Goal: Information Seeking & Learning: Learn about a topic

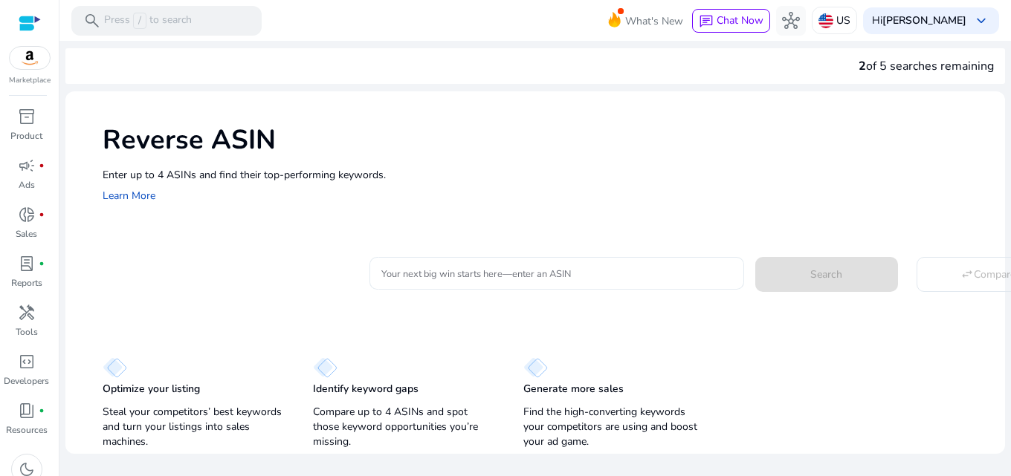
click at [457, 265] on input "Your next big win starts here—enter an ASIN" at bounding box center [556, 273] width 350 height 16
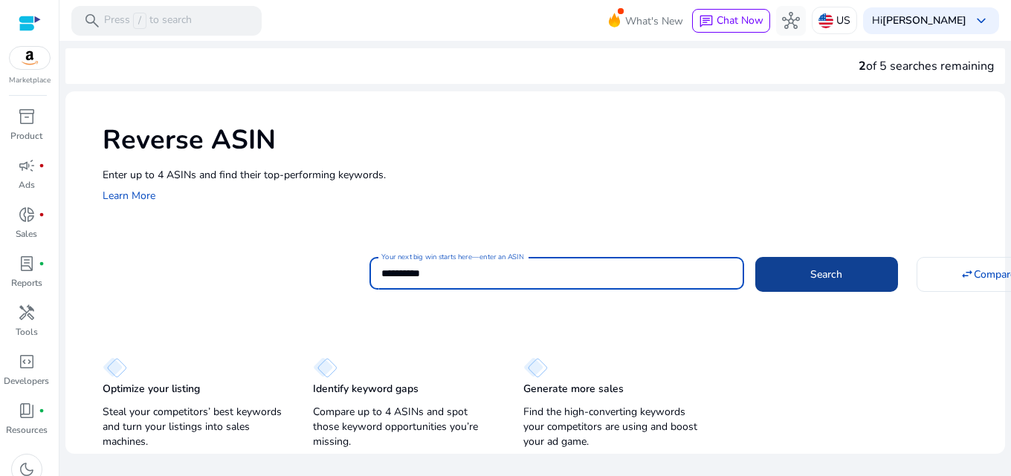
click at [791, 286] on span at bounding box center [826, 274] width 143 height 36
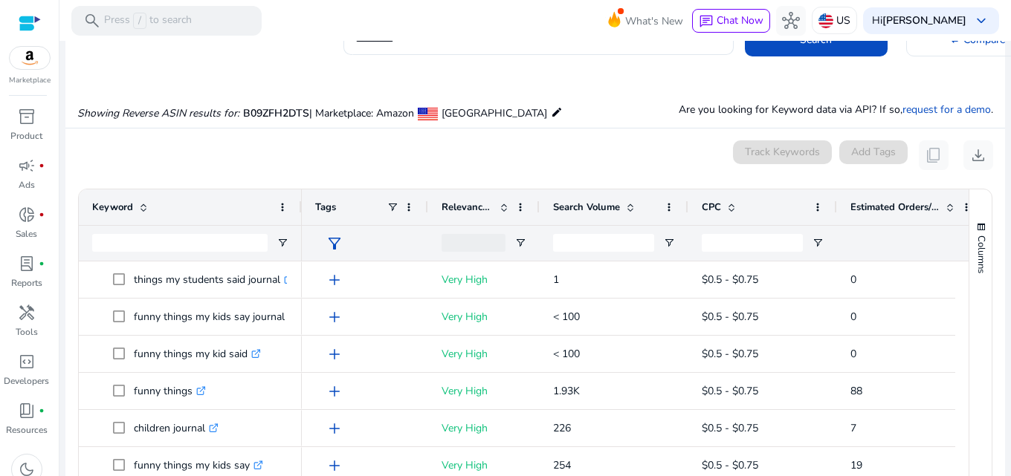
scroll to position [159, 0]
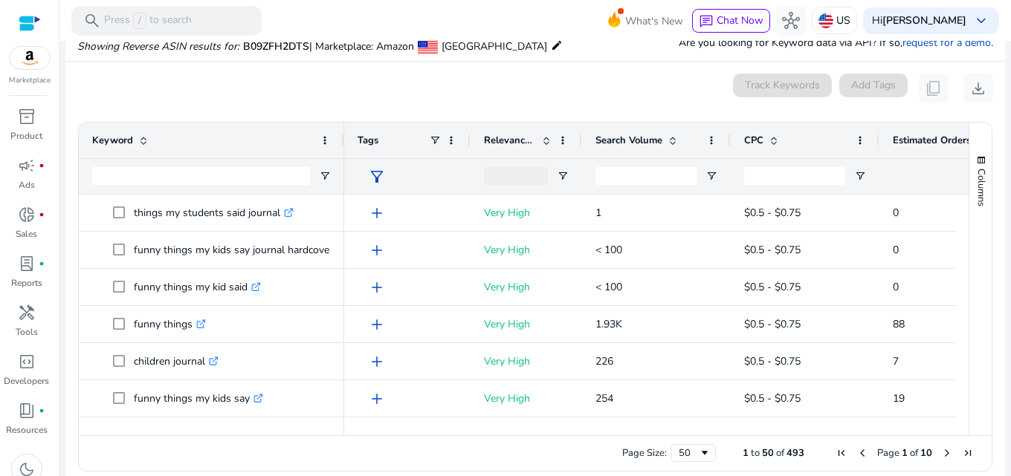
drag, startPoint x: 299, startPoint y: 140, endPoint x: 341, endPoint y: 141, distance: 42.4
click at [341, 141] on div at bounding box center [343, 141] width 6 height 36
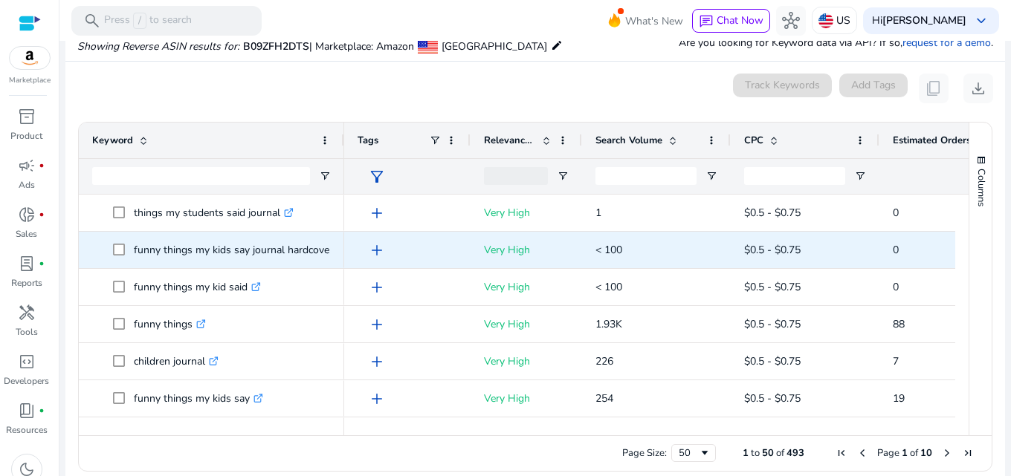
scroll to position [0, 0]
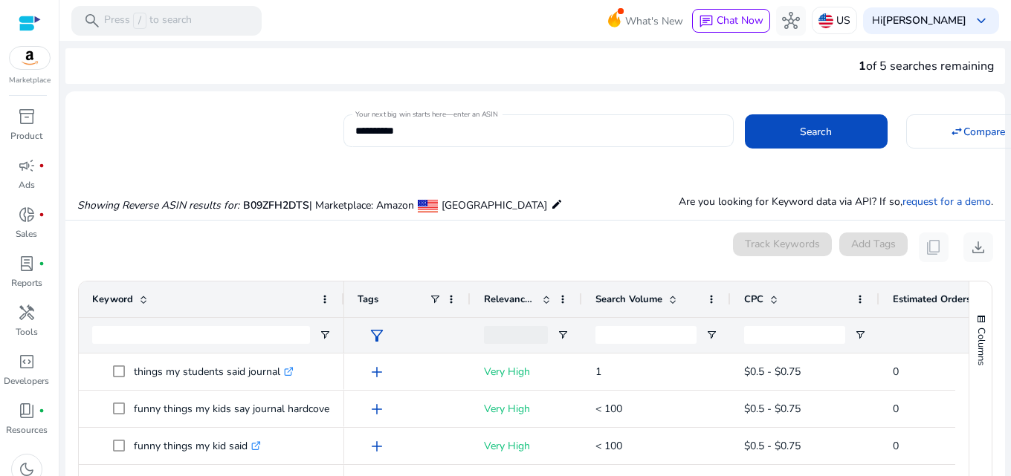
click at [407, 140] on div "**********" at bounding box center [538, 130] width 366 height 33
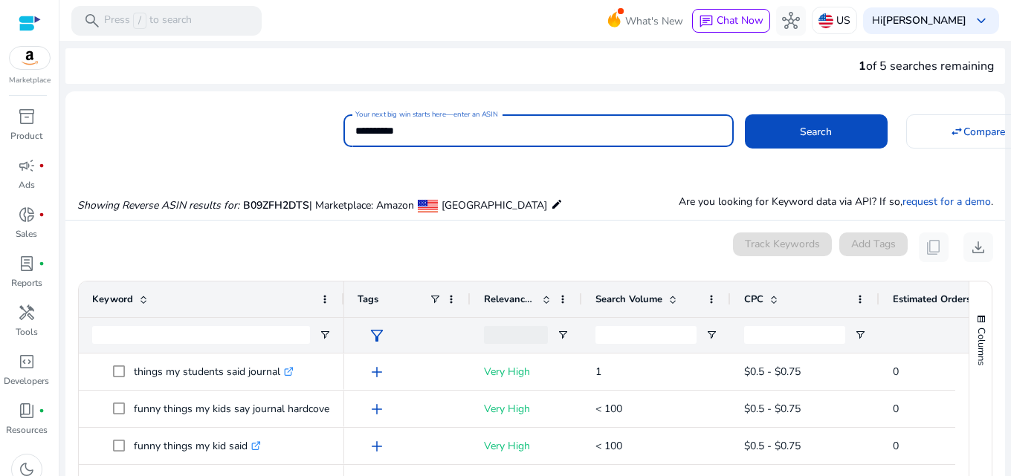
click at [411, 127] on input "**********" at bounding box center [538, 131] width 366 height 16
paste input
type input "**********"
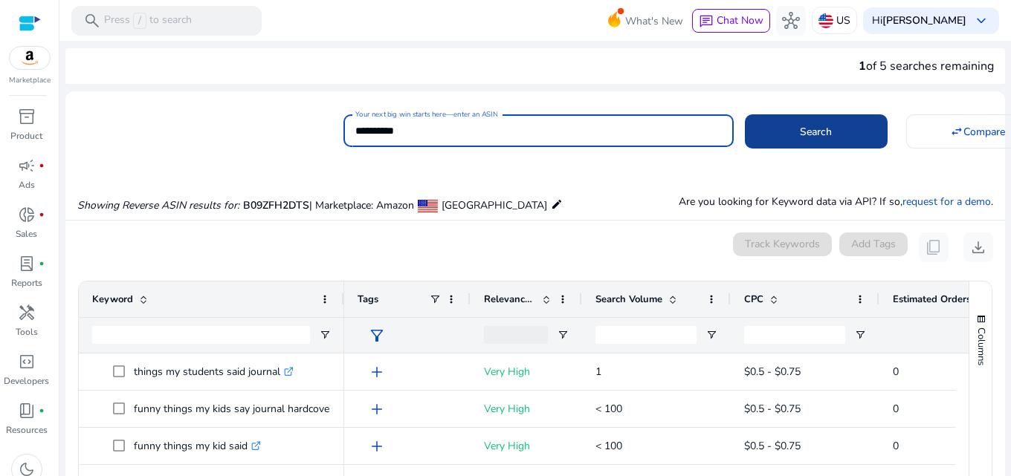
click at [760, 131] on span at bounding box center [816, 132] width 143 height 36
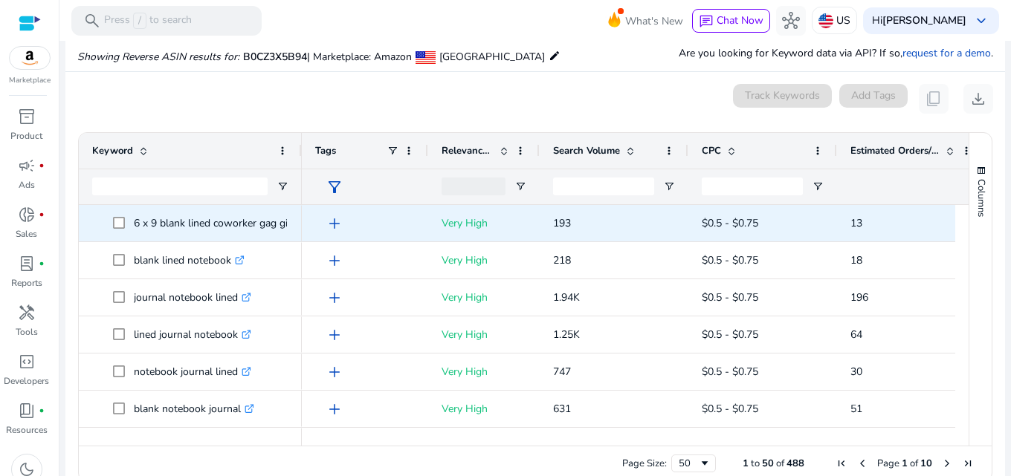
scroll to position [159, 0]
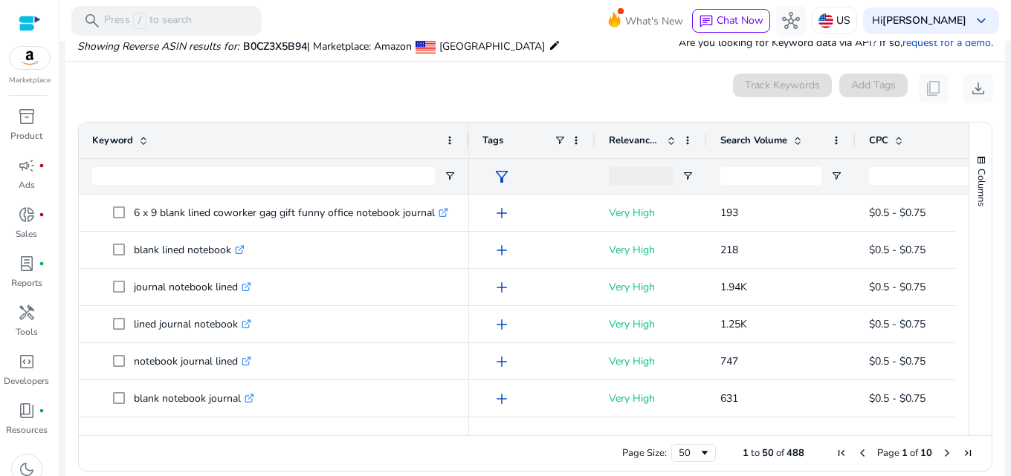
drag, startPoint x: 299, startPoint y: 137, endPoint x: 466, endPoint y: 152, distance: 167.9
click at [466, 152] on div at bounding box center [468, 141] width 6 height 36
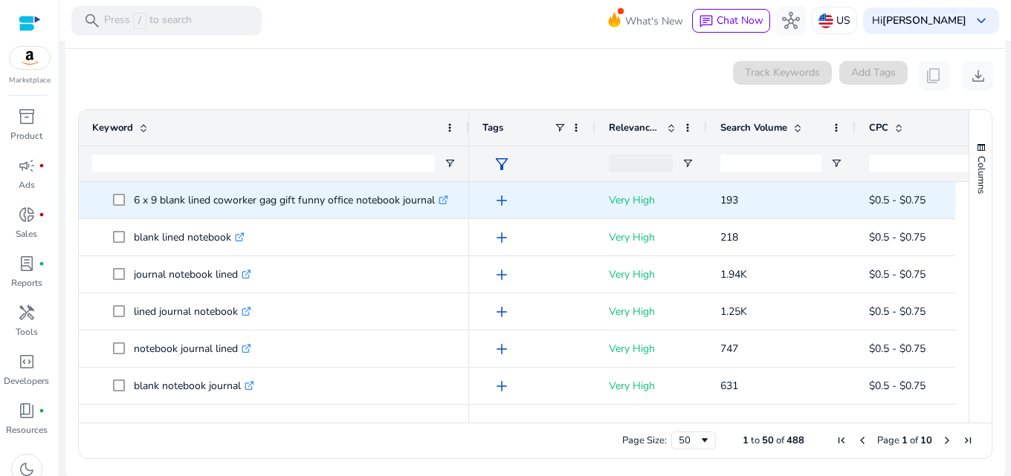
scroll to position [174, 0]
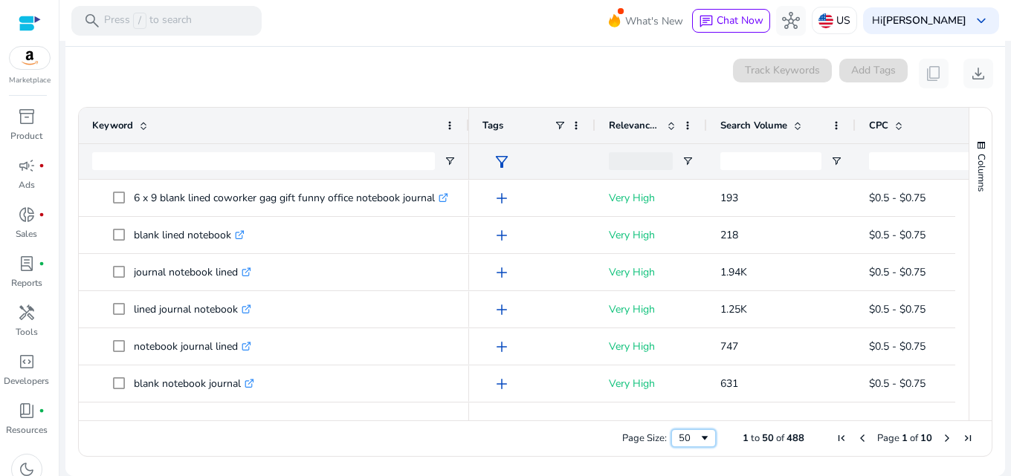
click at [685, 440] on div "50" at bounding box center [689, 438] width 20 height 13
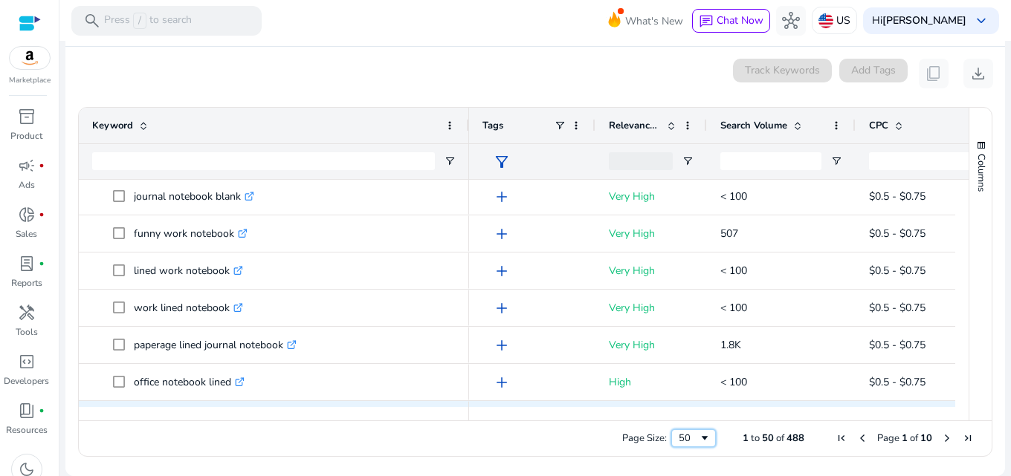
scroll to position [0, 0]
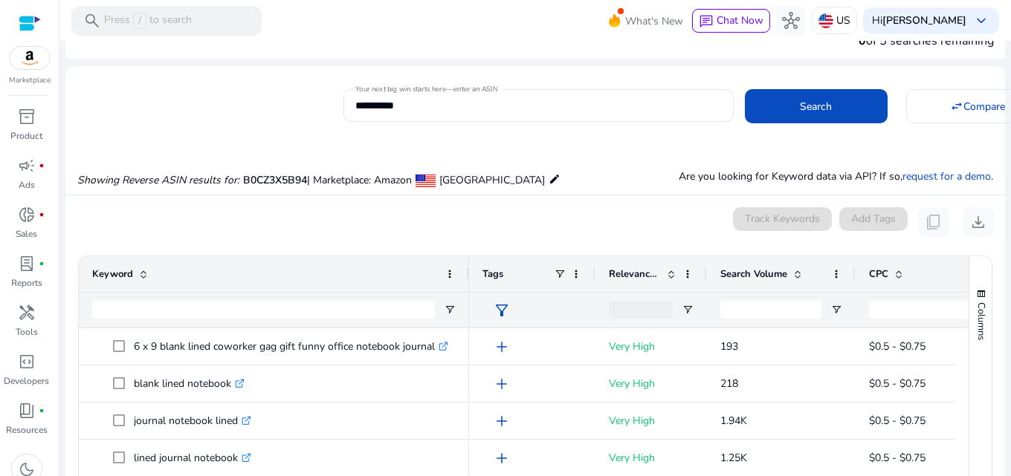
click at [736, 276] on span "Search Volume" at bounding box center [753, 274] width 67 height 13
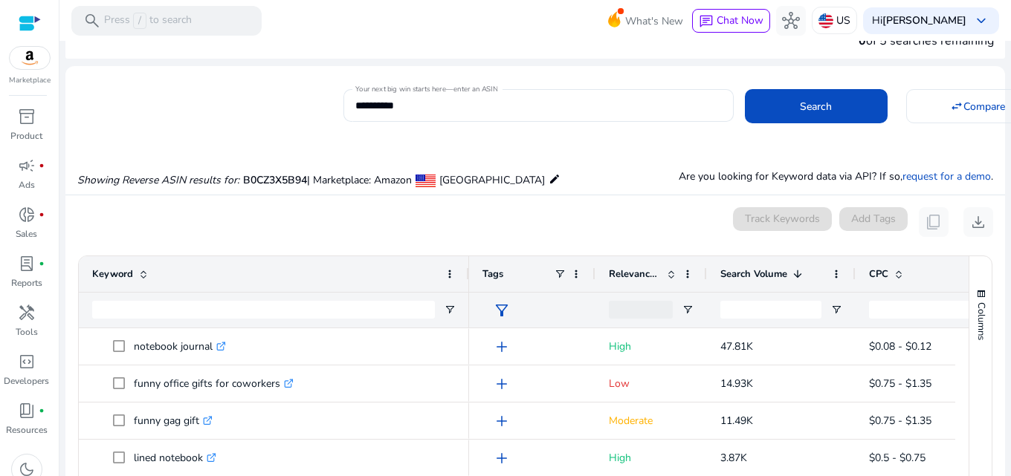
click at [632, 275] on span "Relevance Score" at bounding box center [635, 274] width 52 height 13
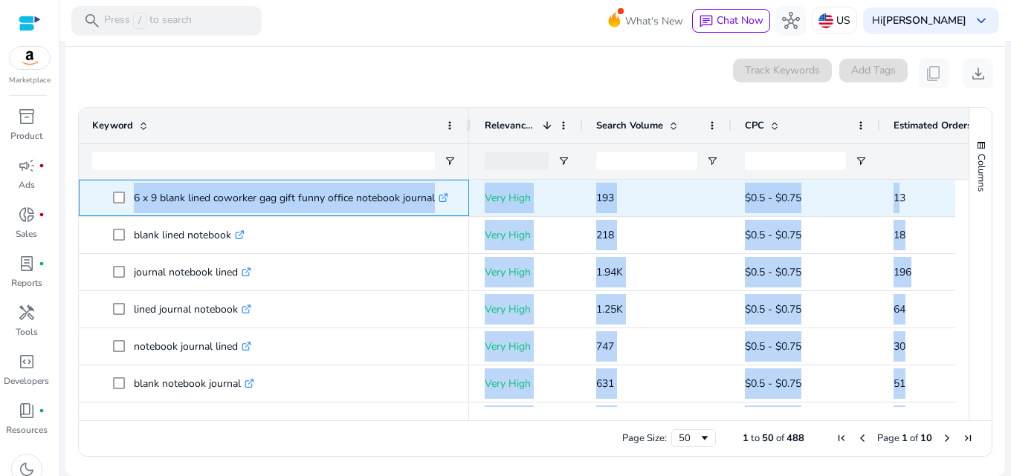
drag, startPoint x: 132, startPoint y: 195, endPoint x: 900, endPoint y: 195, distance: 768.4
click at [900, 195] on div "journal notebook lined .st0{fill:#2c8af8} lined journal notebook .st0{fill:#2c8…" at bounding box center [517, 293] width 876 height 227
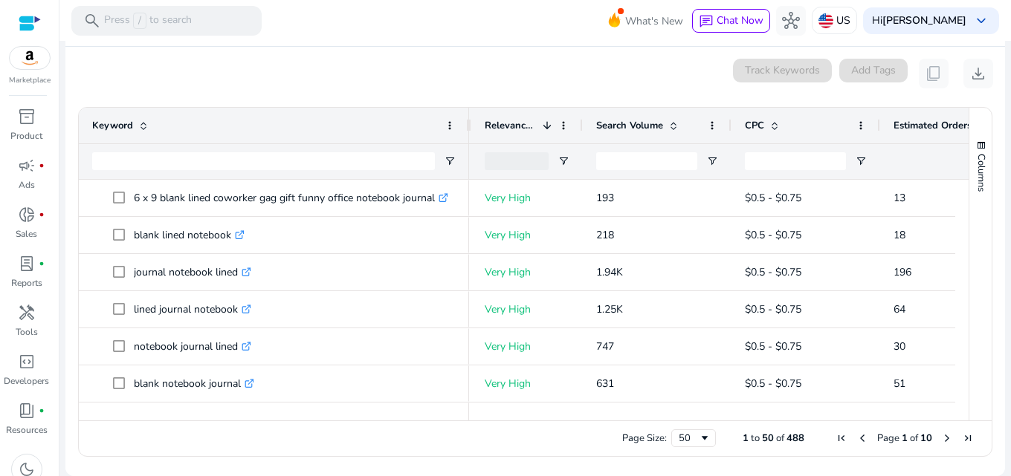
click at [244, 82] on div "0 keyword(s) selected Track Keywords Add Tags content_copy download" at bounding box center [535, 74] width 916 height 30
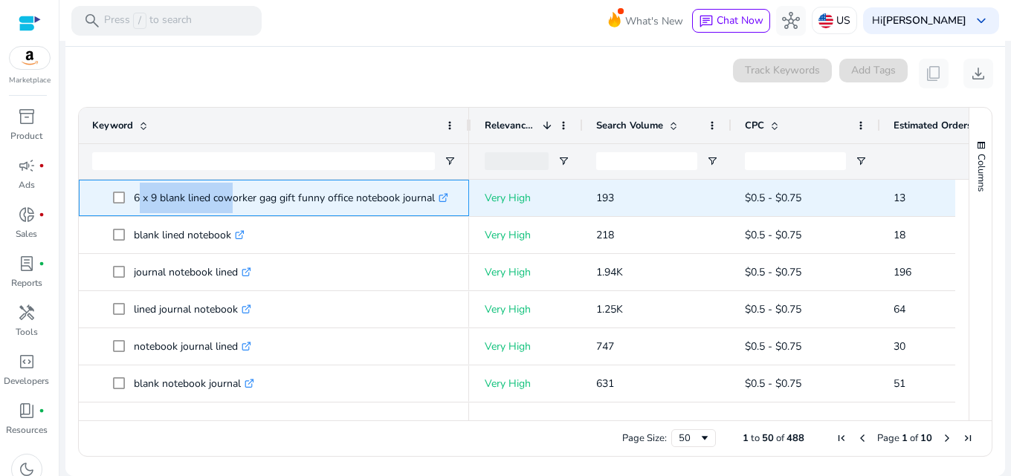
drag, startPoint x: 134, startPoint y: 186, endPoint x: 225, endPoint y: 186, distance: 91.4
click at [225, 186] on p "6 x 9 blank lined coworker gag gift funny office notebook journal .st0{fill:#2c…" at bounding box center [291, 198] width 314 height 30
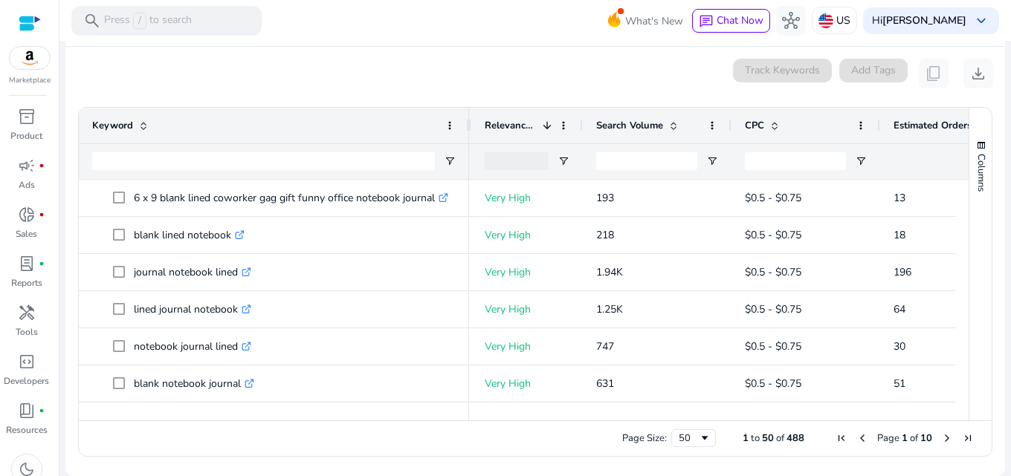
click at [288, 88] on mat-card "0 keyword(s) selected Track Keywords Add Tags content_copy download Press SPACE…" at bounding box center [534, 262] width 939 height 430
click at [969, 77] on span "download" at bounding box center [978, 74] width 18 height 18
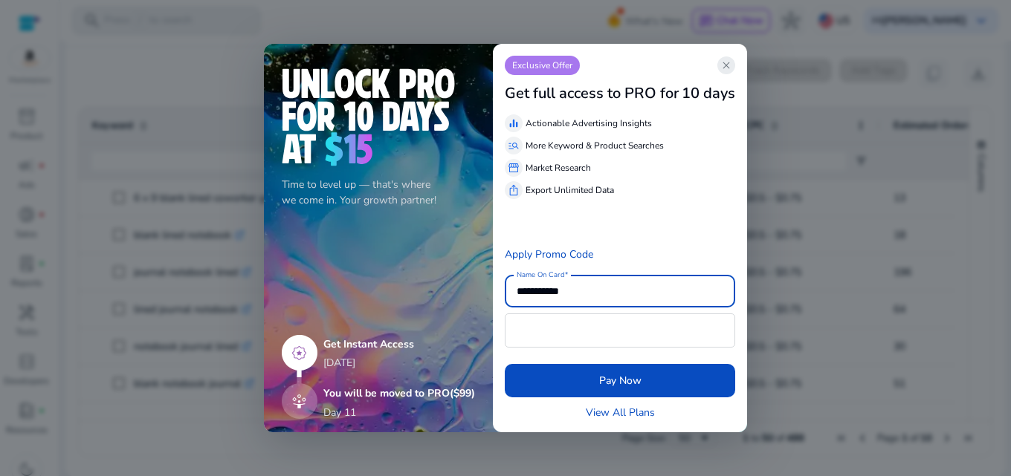
click at [728, 62] on span "close" at bounding box center [726, 65] width 12 height 12
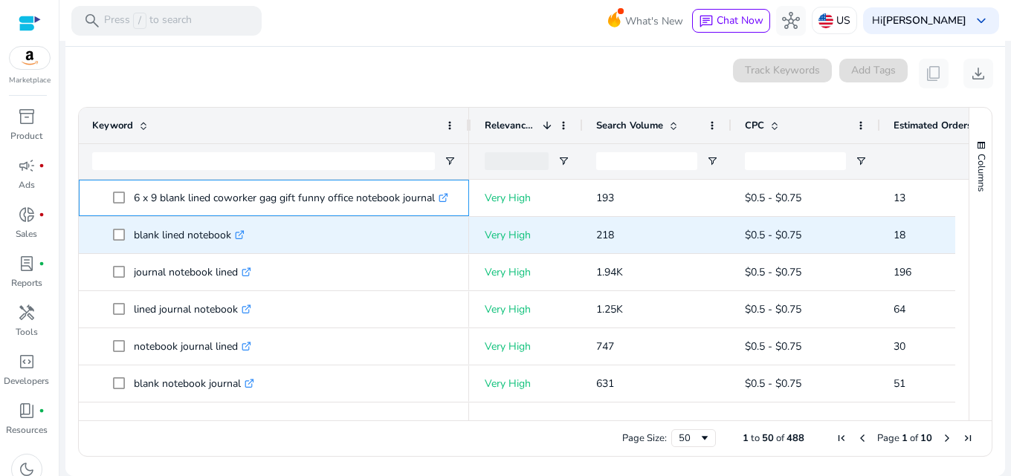
drag, startPoint x: 134, startPoint y: 198, endPoint x: 359, endPoint y: 252, distance: 231.4
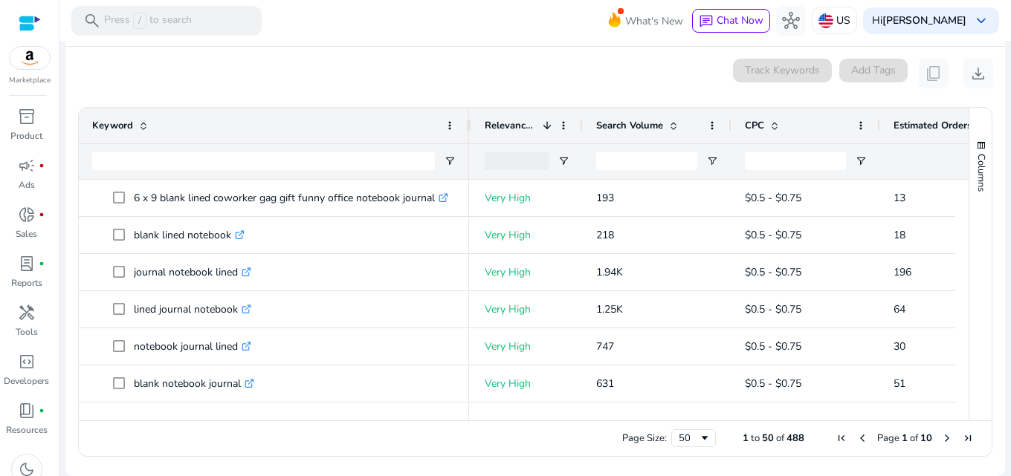
click at [337, 88] on mat-card "0 keyword(s) selected Track Keywords Add Tags content_copy download Press SPACE…" at bounding box center [534, 262] width 939 height 430
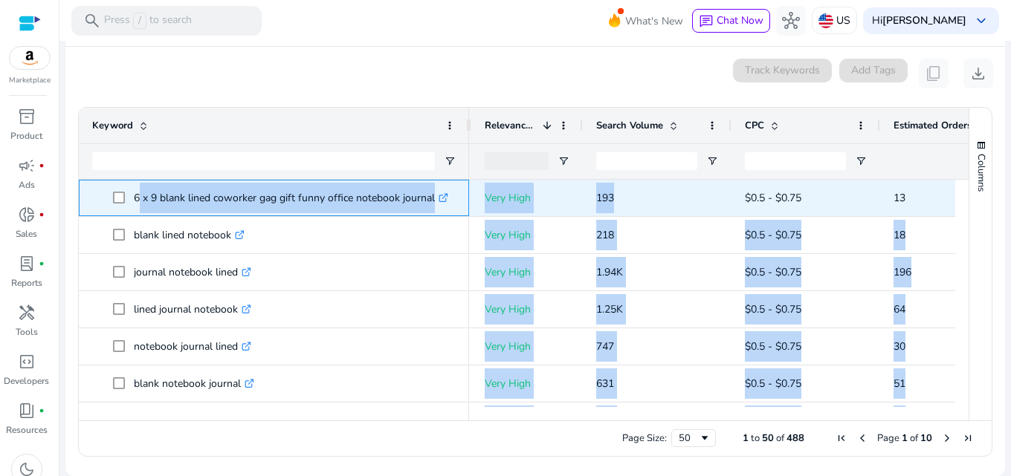
drag, startPoint x: 135, startPoint y: 187, endPoint x: 682, endPoint y: 204, distance: 548.0
click at [682, 204] on div "journal notebook lined .st0{fill:#2c8af8} lined journal notebook .st0{fill:#2c8…" at bounding box center [517, 293] width 876 height 227
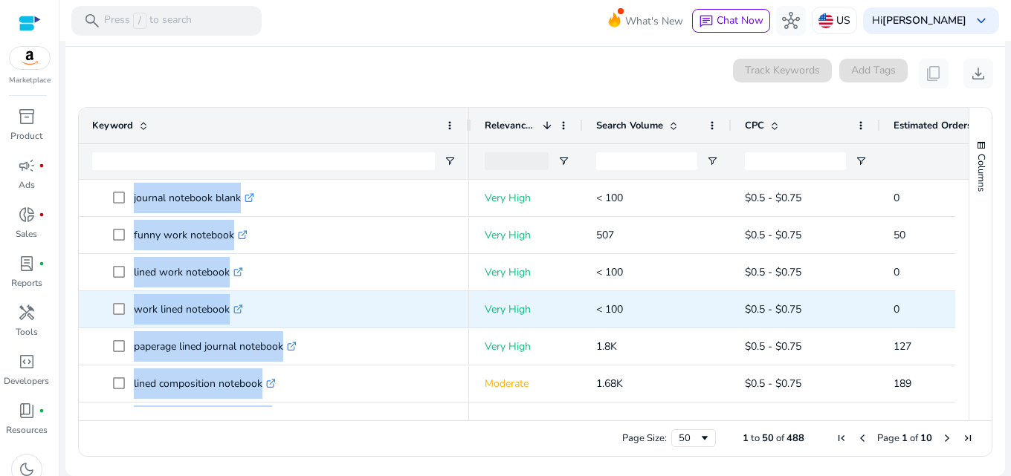
scroll to position [1102, 0]
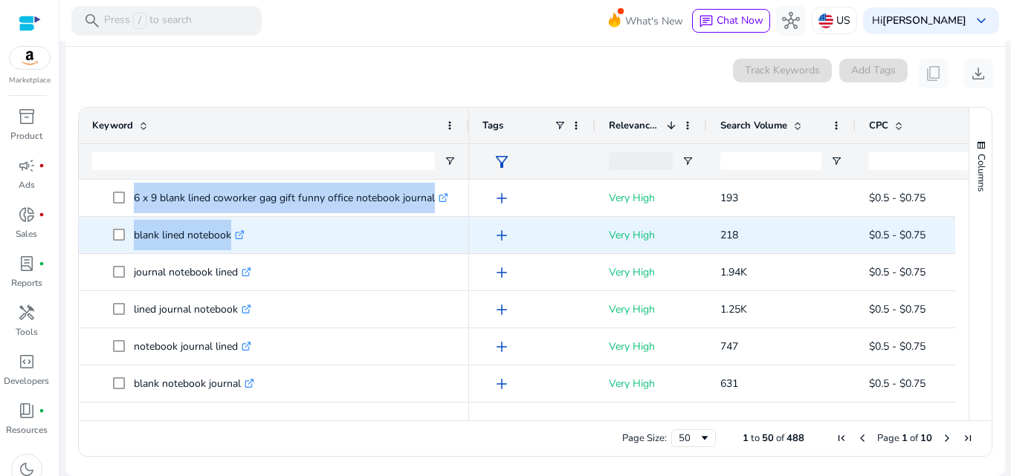
drag, startPoint x: 923, startPoint y: 390, endPoint x: 131, endPoint y: 239, distance: 806.5
click at [131, 239] on div "gag gift for christmas notebook .st0{fill:#2c8af8} kraft paper notebook blank l…" at bounding box center [517, 293] width 876 height 227
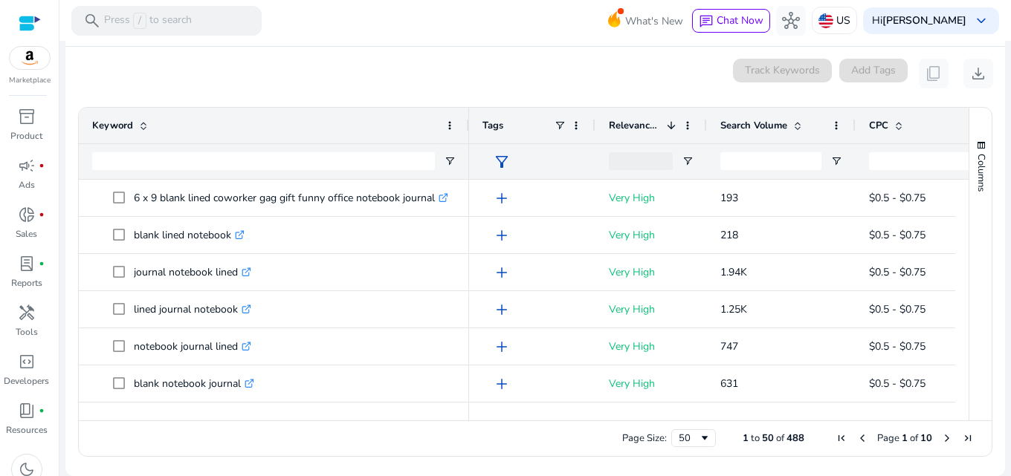
click at [187, 82] on div "0 keyword(s) selected Track Keywords Add Tags content_copy download" at bounding box center [535, 74] width 916 height 30
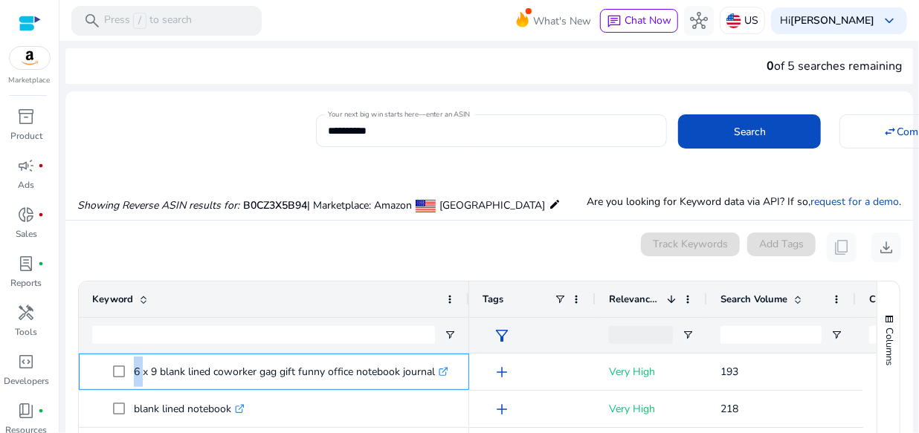
drag, startPoint x: 138, startPoint y: 181, endPoint x: 726, endPoint y: 361, distance: 615.0
click at [660, 328] on div "Keyword Tags Relevance Score 1 0" at bounding box center [477, 438] width 797 height 313
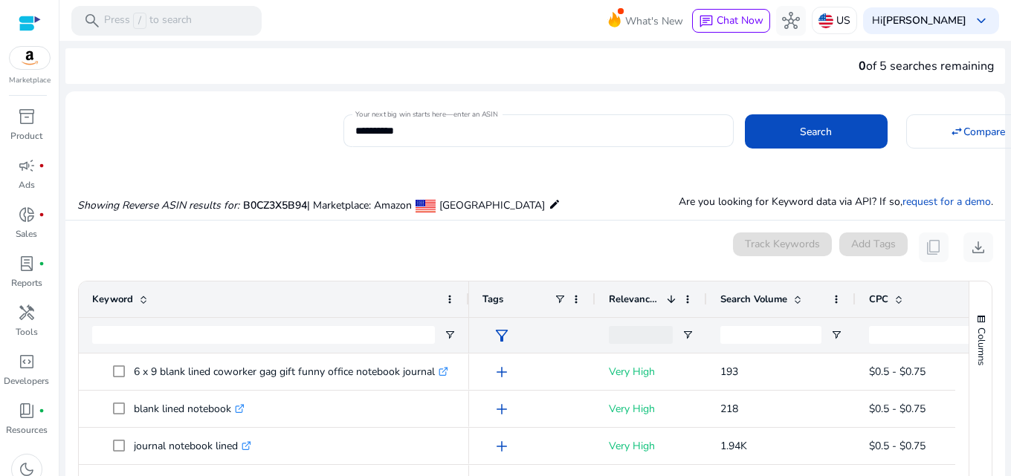
click at [573, 216] on div "Showing Reverse ASIN results for: B0CZ3X5B94 | Marketplace: Amazon United State…" at bounding box center [534, 189] width 939 height 61
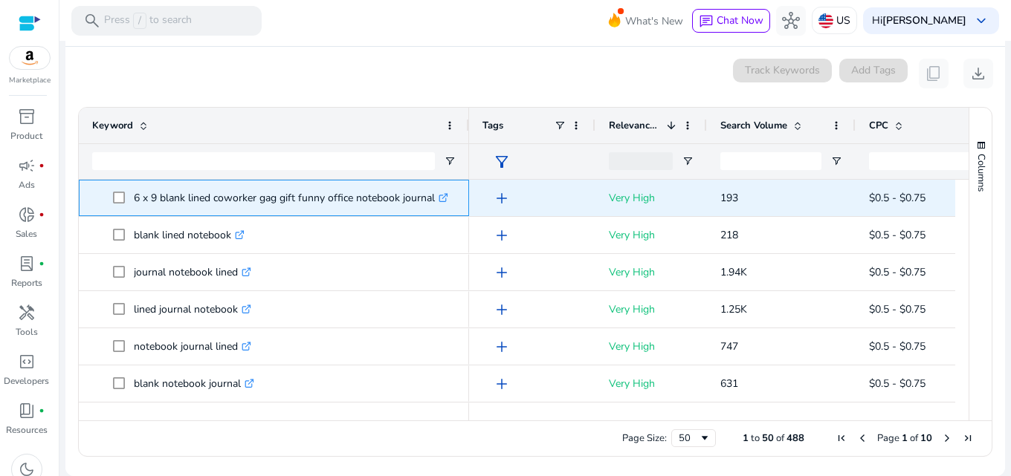
click at [181, 198] on p "6 x 9 blank lined coworker gag gift funny office notebook journal .st0{fill:#2c…" at bounding box center [291, 198] width 314 height 30
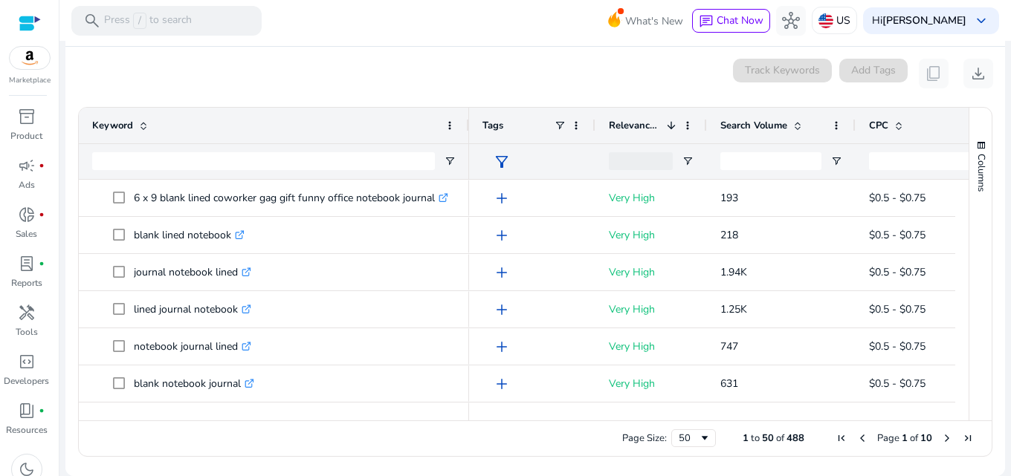
click at [270, 66] on div "0 keyword(s) selected Track Keywords Add Tags content_copy download" at bounding box center [535, 74] width 916 height 30
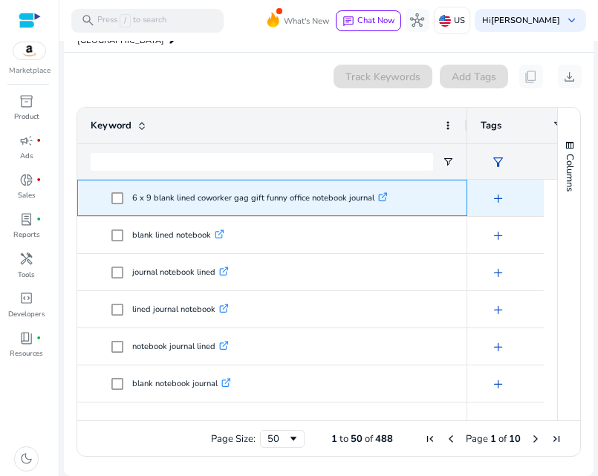
click at [311, 198] on p "6 x 9 blank lined coworker gag gift funny office notebook journal .st0{fill:#2c…" at bounding box center [260, 198] width 256 height 30
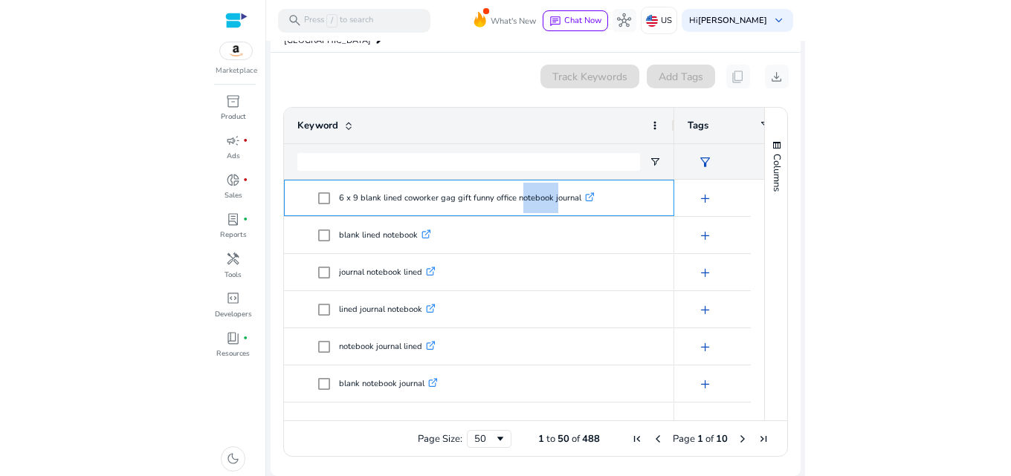
scroll to position [155, 0]
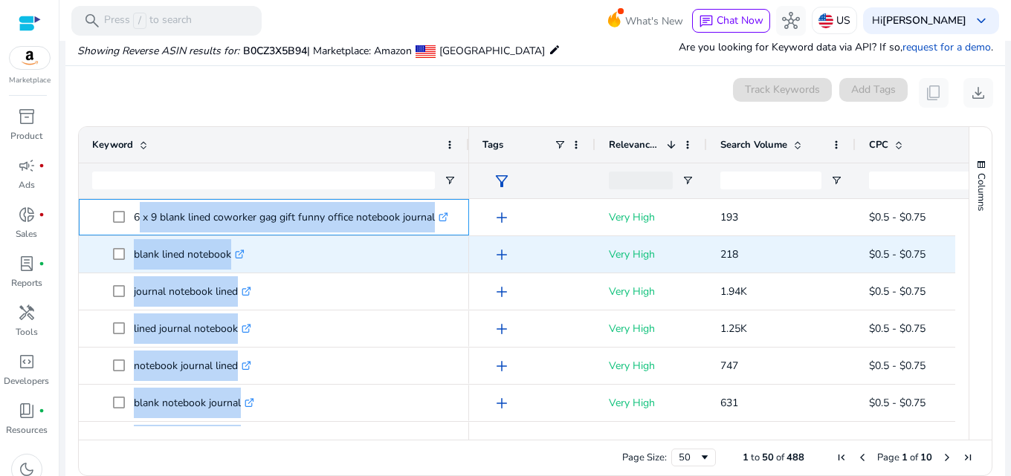
drag, startPoint x: 137, startPoint y: 217, endPoint x: 402, endPoint y: 256, distance: 268.1
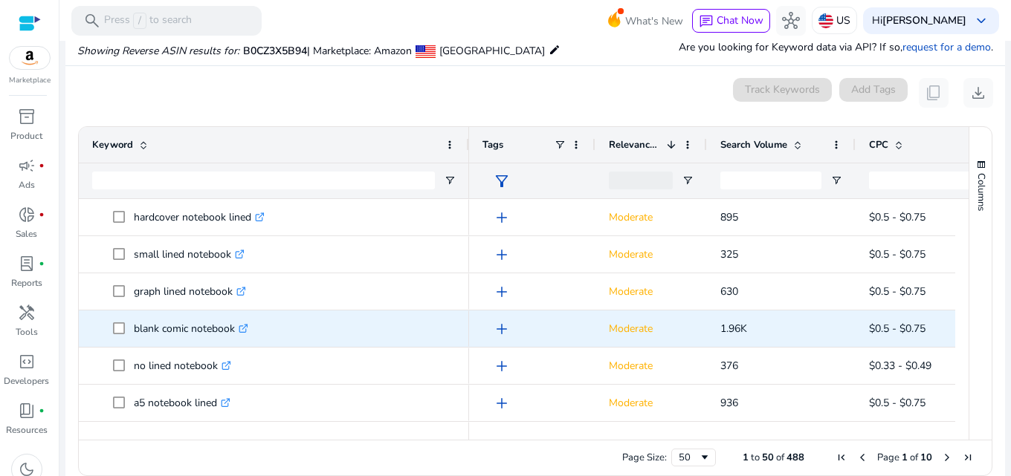
scroll to position [1596, 0]
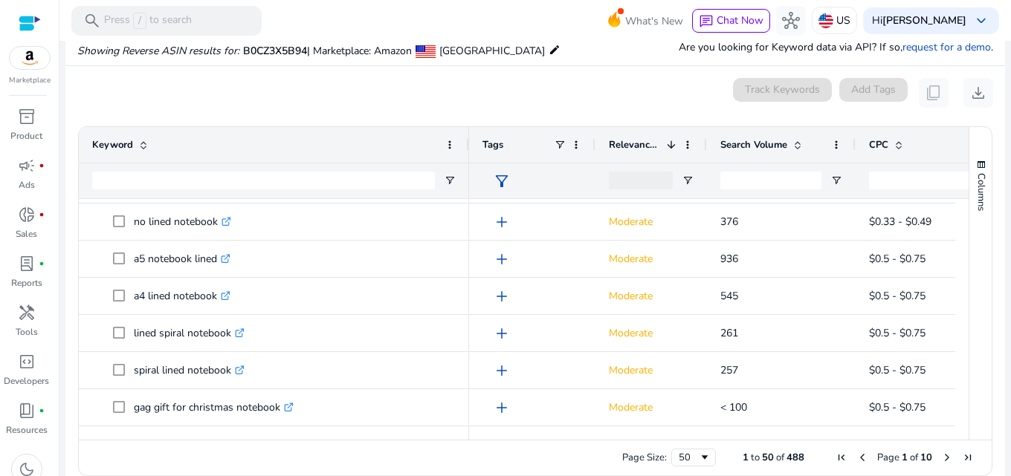
click at [245, 453] on div "Page Size: 50 1 to 50 of 488 Page 1 of 10" at bounding box center [535, 458] width 913 height 36
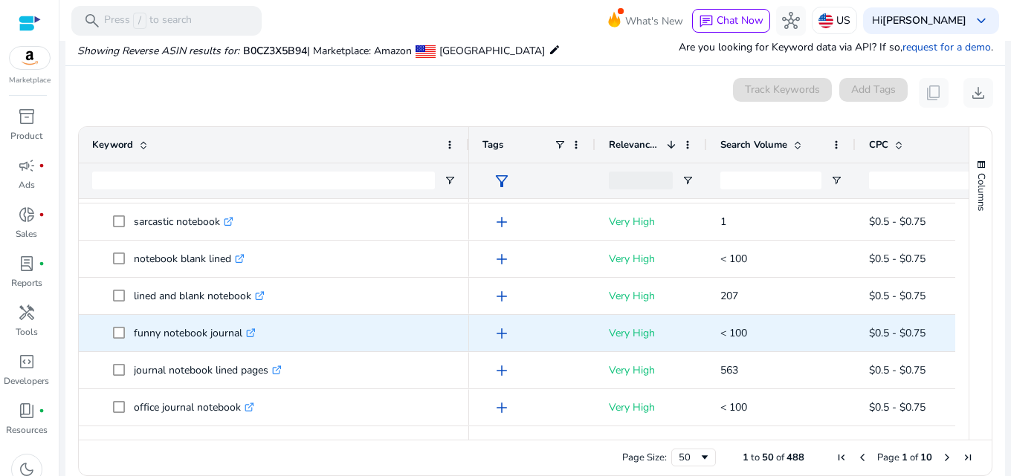
scroll to position [0, 0]
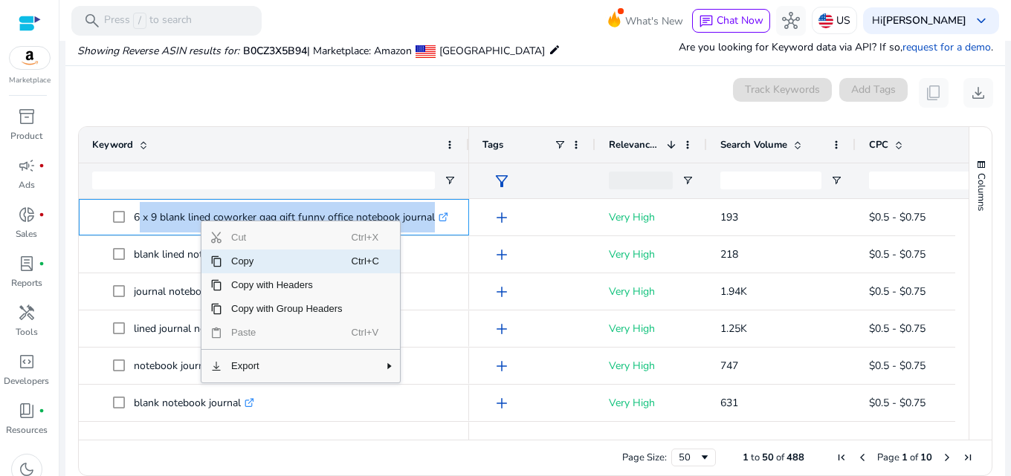
click at [243, 259] on span "Copy" at bounding box center [286, 262] width 129 height 24
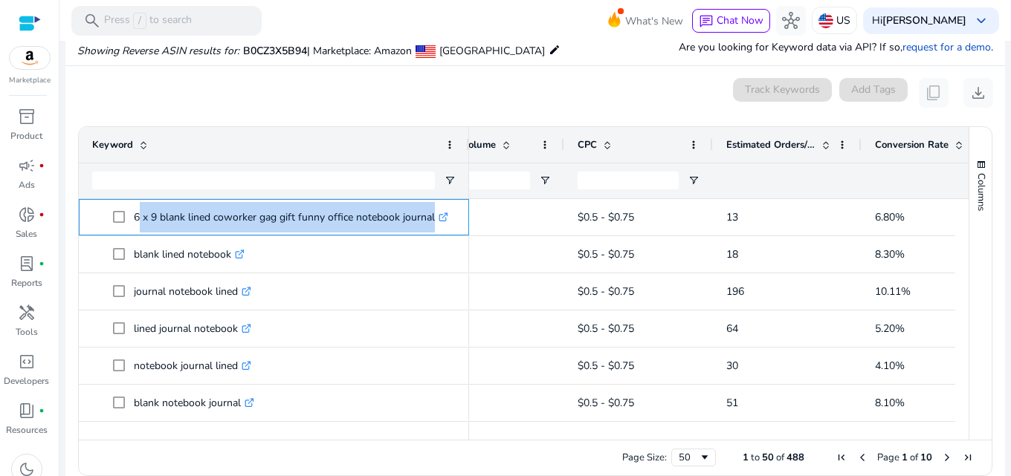
scroll to position [0, 319]
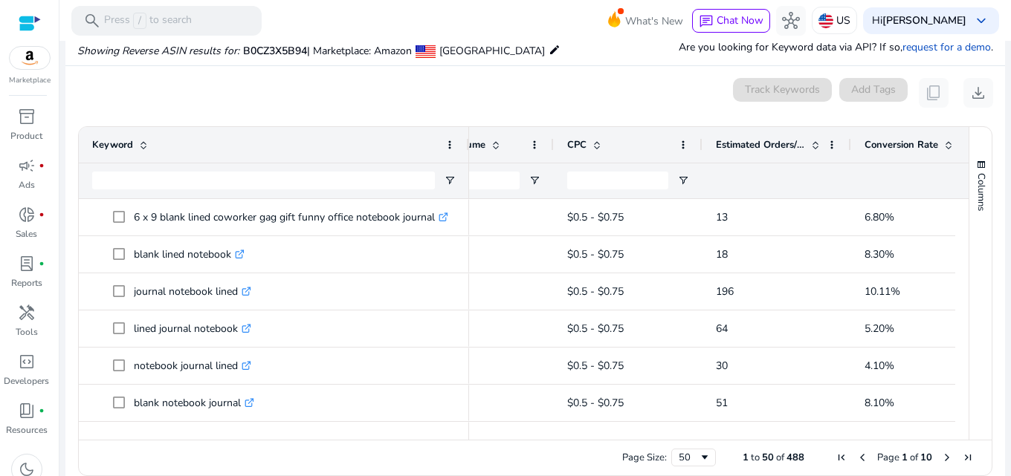
drag, startPoint x: 204, startPoint y: 77, endPoint x: 171, endPoint y: 114, distance: 50.1
click at [204, 77] on mat-card "0 keyword(s) selected Track Keywords Add Tags content_copy download Press SPACE…" at bounding box center [534, 281] width 939 height 430
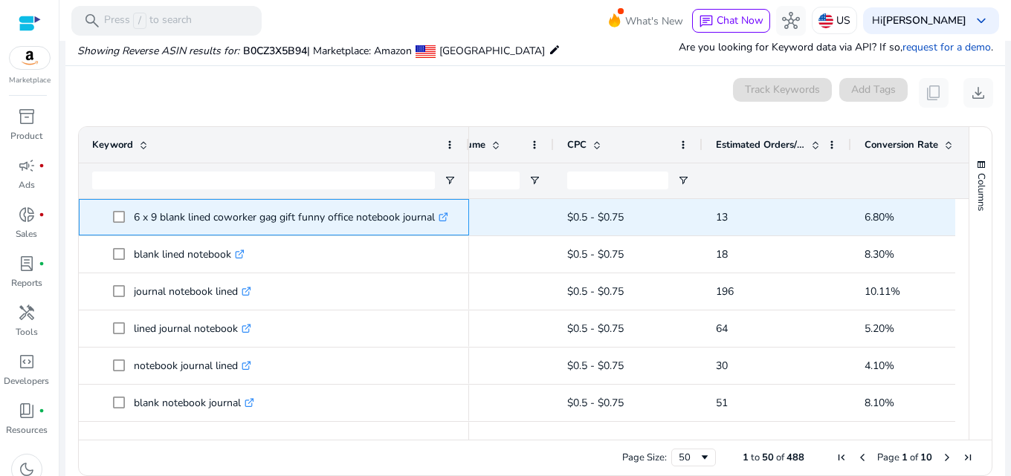
drag, startPoint x: 135, startPoint y: 216, endPoint x: 433, endPoint y: 216, distance: 298.0
click at [433, 216] on p "6 x 9 blank lined coworker gag gift funny office notebook journal .st0{fill:#2c…" at bounding box center [291, 217] width 314 height 30
copy p "6 x 9 blank lined coworker gag gift funny office notebook journal"
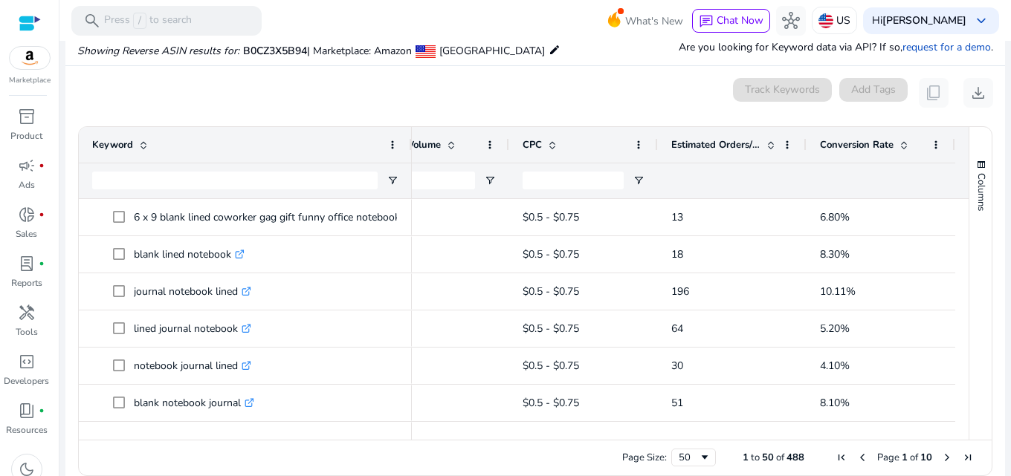
scroll to position [0, 242]
drag, startPoint x: 467, startPoint y: 136, endPoint x: 331, endPoint y: 132, distance: 136.8
click at [331, 132] on div at bounding box center [331, 145] width 6 height 36
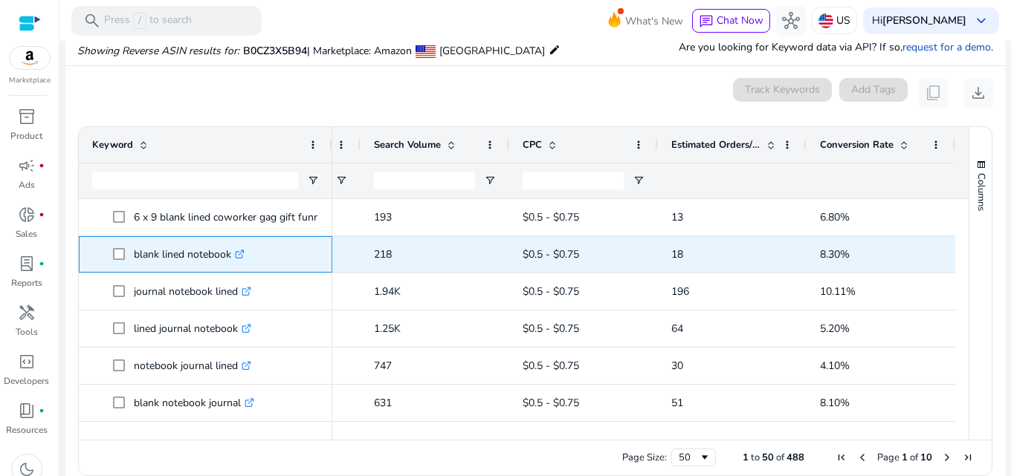
drag, startPoint x: 134, startPoint y: 254, endPoint x: 230, endPoint y: 258, distance: 95.9
click at [230, 258] on p "blank lined notebook .st0{fill:#2c8af8}" at bounding box center [189, 254] width 111 height 30
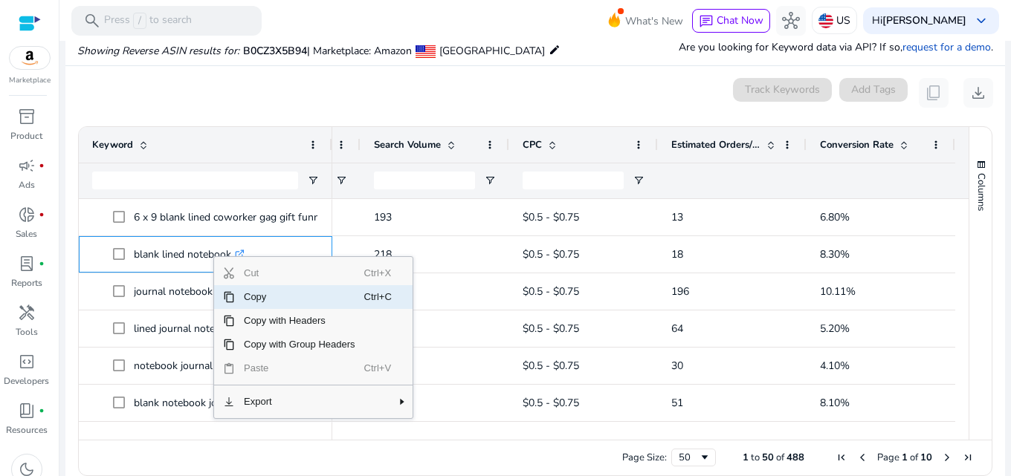
click at [254, 298] on span "Copy" at bounding box center [299, 297] width 129 height 24
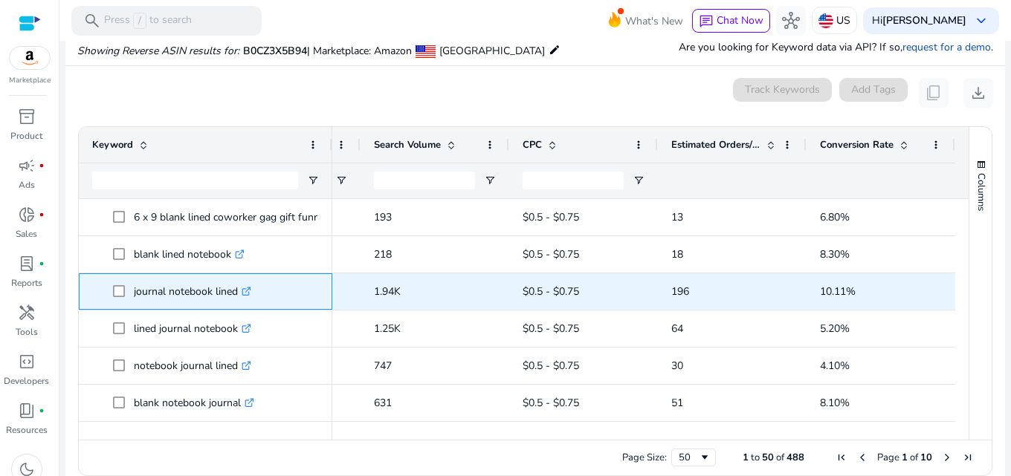
drag, startPoint x: 135, startPoint y: 292, endPoint x: 236, endPoint y: 292, distance: 101.8
click at [236, 292] on p "journal notebook lined .st0{fill:#2c8af8}" at bounding box center [192, 291] width 117 height 30
copy p "journal notebook lined"
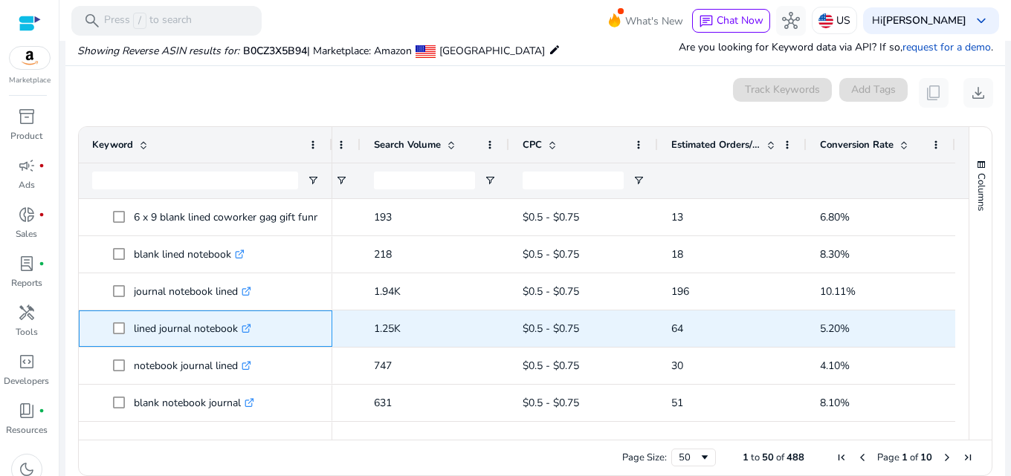
drag, startPoint x: 132, startPoint y: 330, endPoint x: 237, endPoint y: 333, distance: 104.8
click at [237, 333] on span "lined journal notebook .st0{fill:#2c8af8}" at bounding box center [216, 329] width 206 height 30
copy span "lined journal notebook"
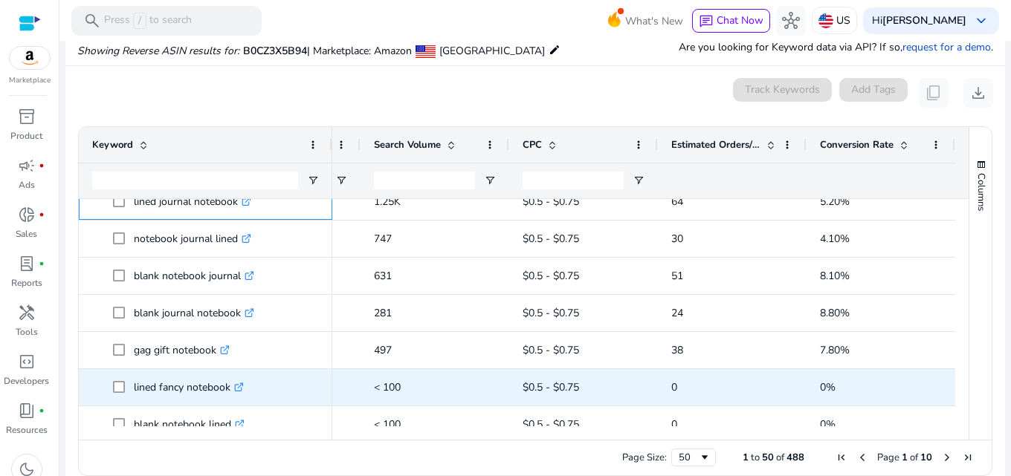
scroll to position [149, 0]
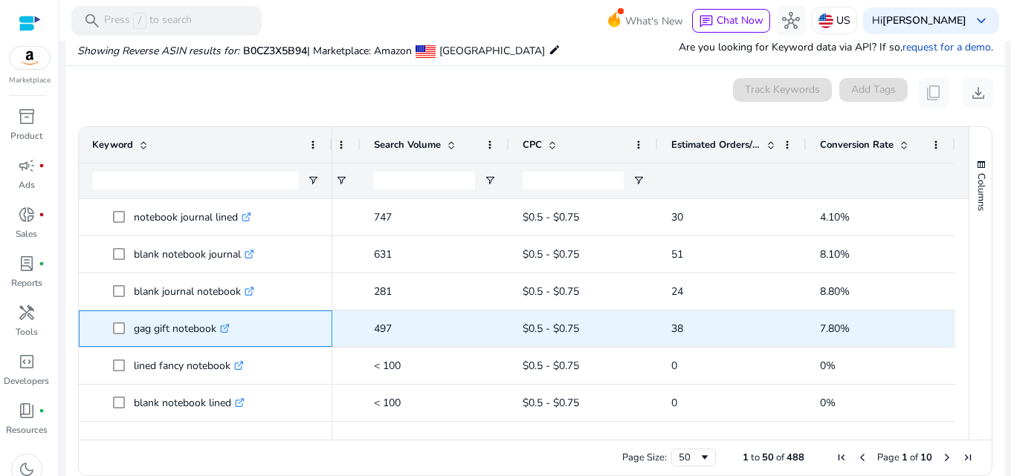
drag, startPoint x: 133, startPoint y: 332, endPoint x: 214, endPoint y: 333, distance: 81.0
click at [214, 333] on span "gag gift notebook .st0{fill:#2c8af8}" at bounding box center [216, 329] width 206 height 30
copy span "gag gift notebook"
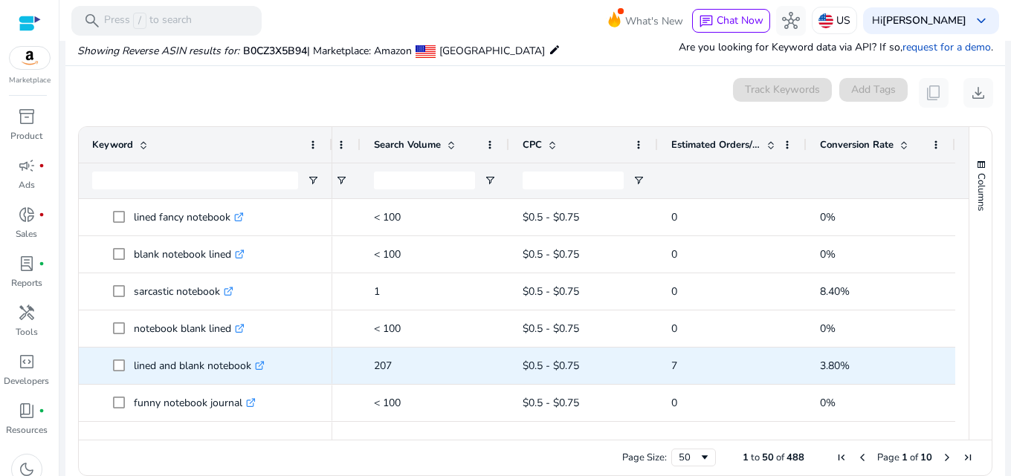
scroll to position [372, 0]
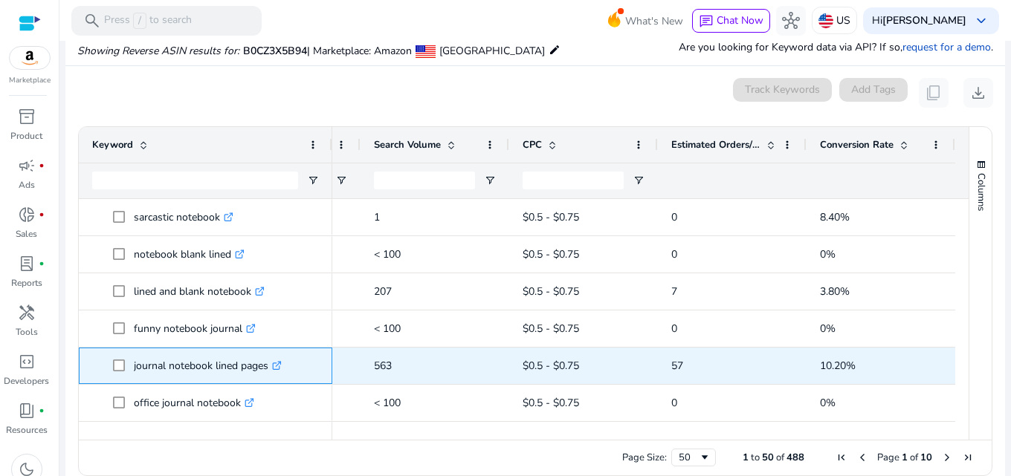
copy span "journal notebook lined pages"
drag, startPoint x: 133, startPoint y: 369, endPoint x: 268, endPoint y: 367, distance: 135.3
click at [268, 367] on span "journal notebook lined pages .st0{fill:#2c8af8}" at bounding box center [216, 366] width 206 height 30
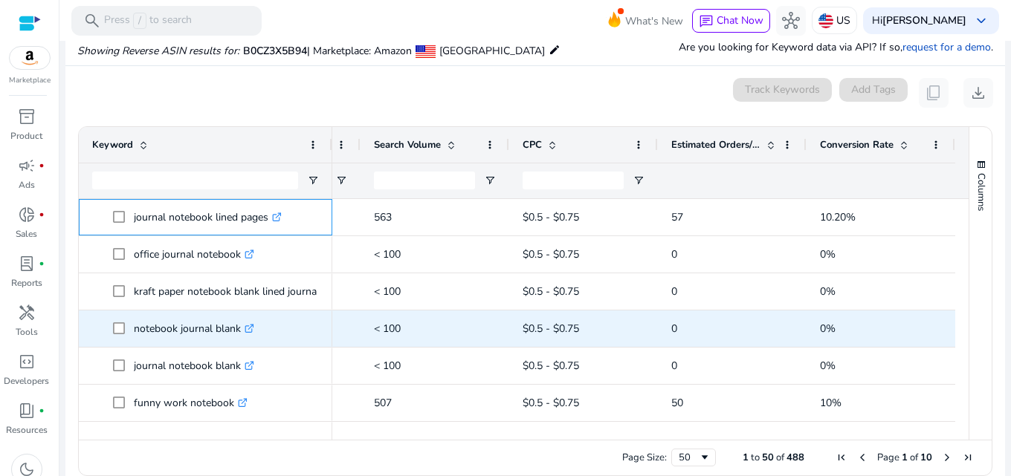
scroll to position [595, 0]
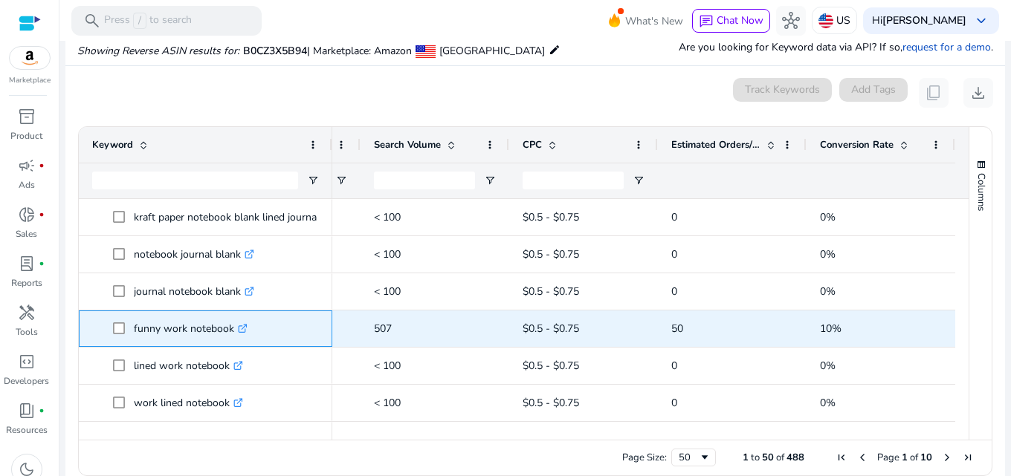
drag, startPoint x: 134, startPoint y: 328, endPoint x: 230, endPoint y: 331, distance: 96.7
click at [230, 331] on p "funny work notebook .st0{fill:#2c8af8}" at bounding box center [191, 329] width 114 height 30
copy p "funny work notebook"
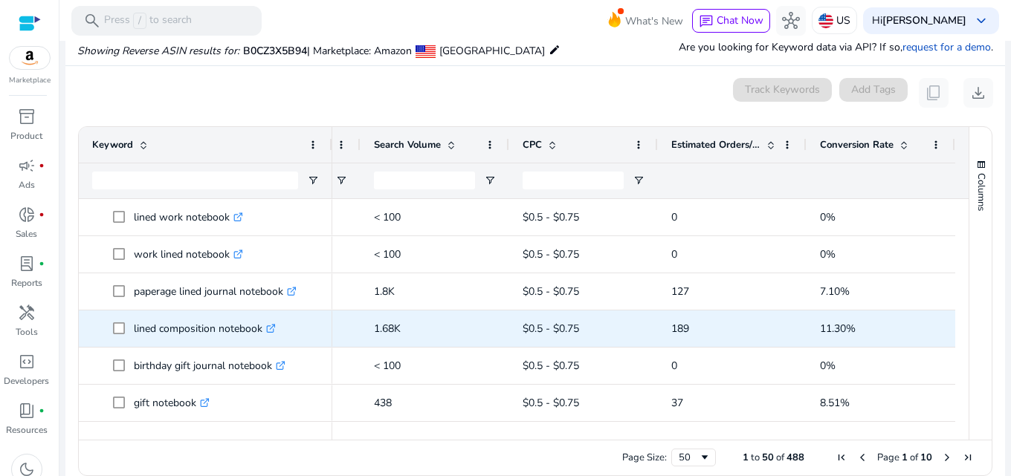
scroll to position [743, 0]
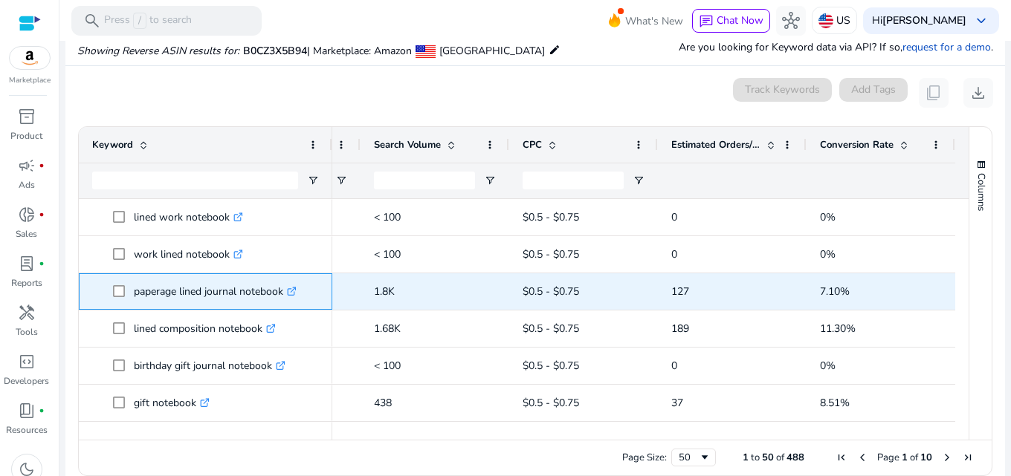
drag, startPoint x: 134, startPoint y: 293, endPoint x: 285, endPoint y: 295, distance: 151.6
click at [285, 295] on p "paperage lined journal notebook .st0{fill:#2c8af8}" at bounding box center [215, 291] width 163 height 30
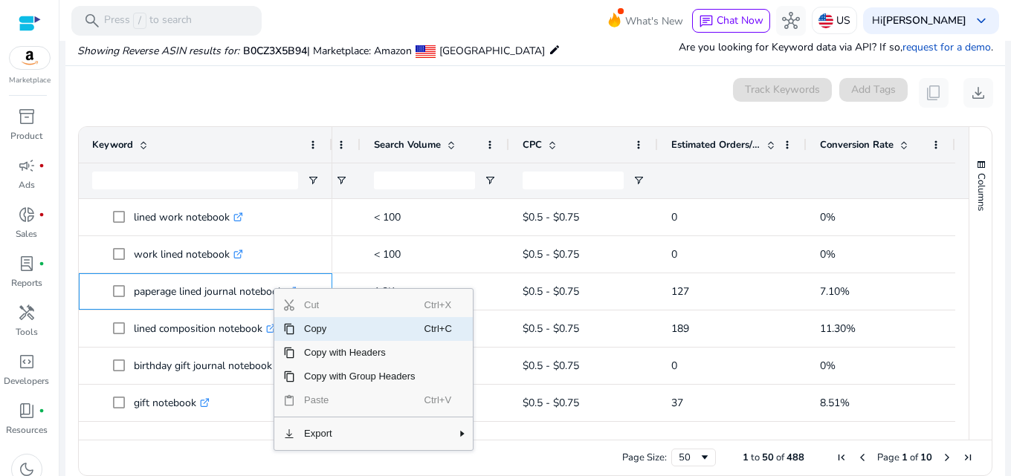
click at [313, 327] on span "Copy" at bounding box center [359, 329] width 129 height 24
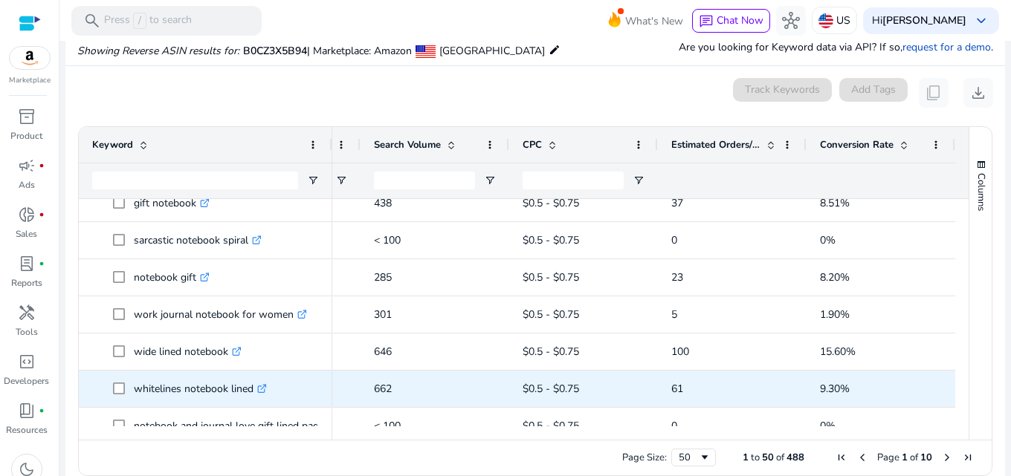
scroll to position [966, 0]
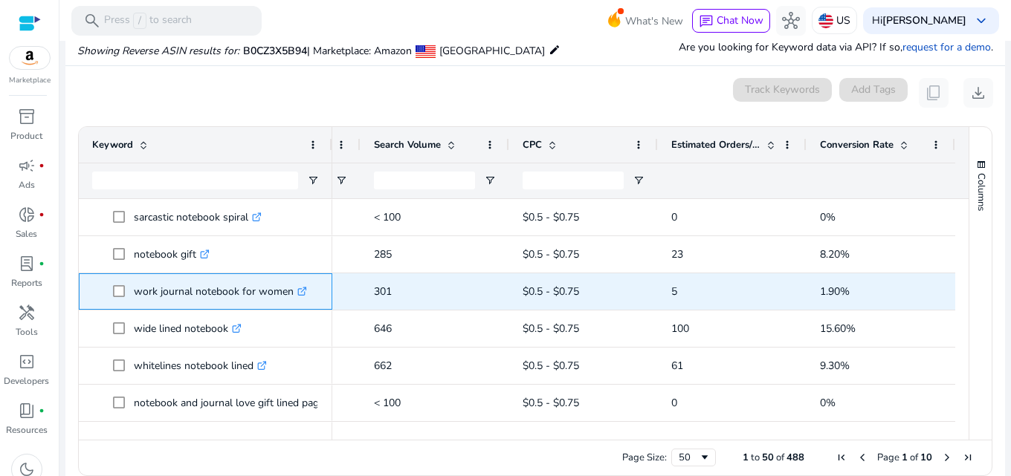
drag, startPoint x: 135, startPoint y: 292, endPoint x: 289, endPoint y: 296, distance: 154.6
click at [289, 296] on p "work journal notebook for women .st0{fill:#2c8af8}" at bounding box center [220, 291] width 173 height 30
copy p "work journal notebook for women"
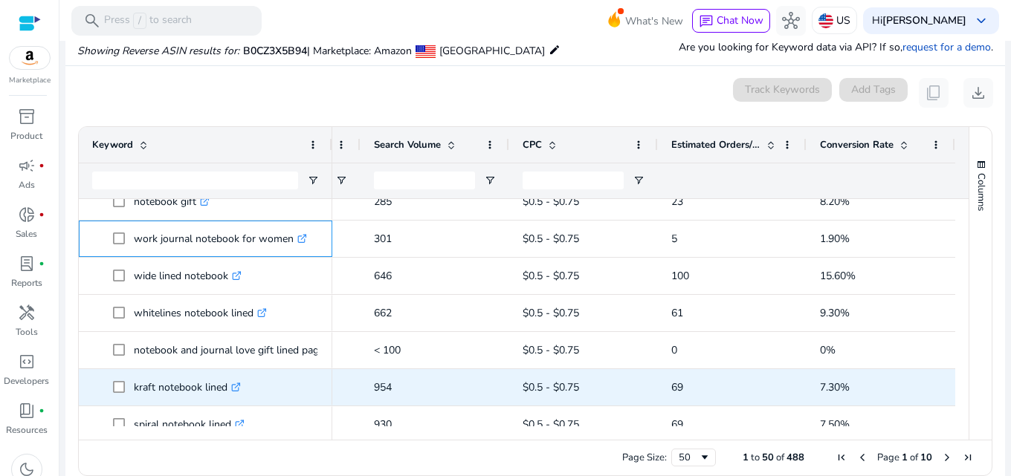
scroll to position [1040, 0]
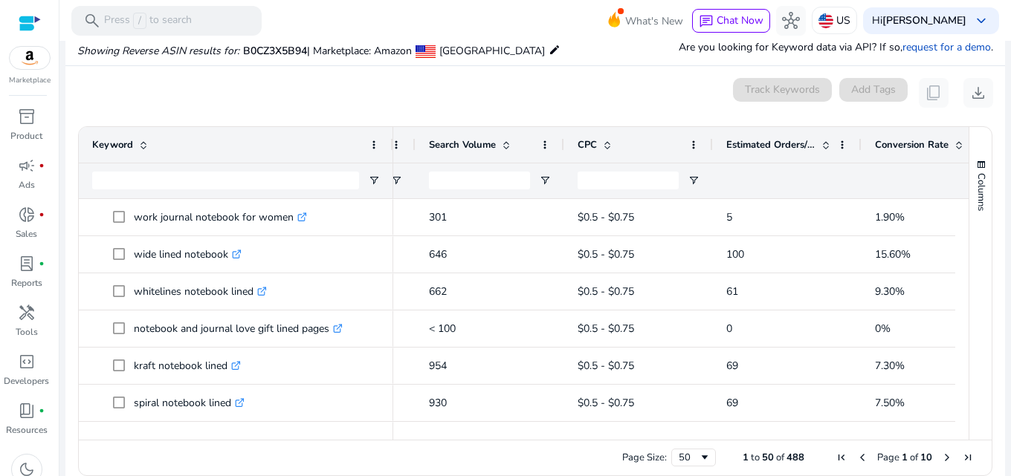
drag, startPoint x: 329, startPoint y: 143, endPoint x: 390, endPoint y: 148, distance: 61.2
click at [390, 148] on div at bounding box center [392, 145] width 6 height 36
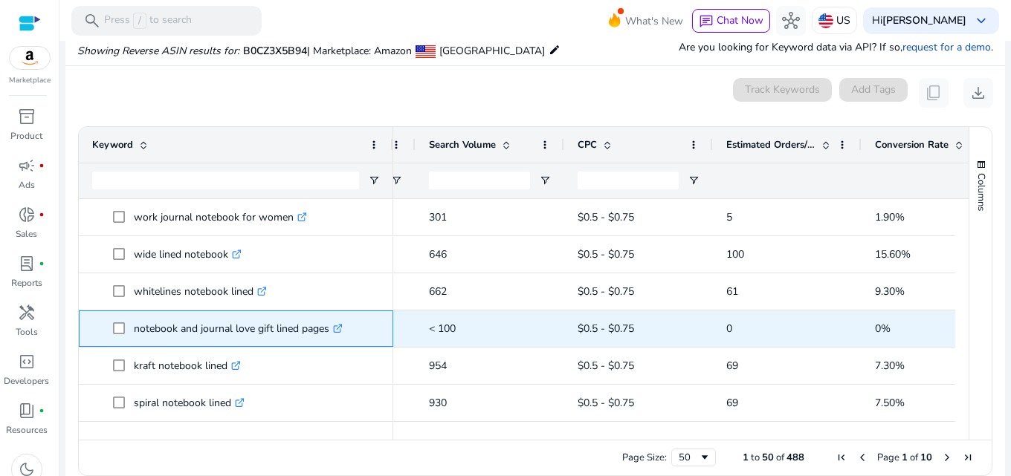
drag, startPoint x: 136, startPoint y: 327, endPoint x: 328, endPoint y: 334, distance: 191.9
click at [328, 334] on p "notebook and journal love gift lined pages .st0{fill:#2c8af8}" at bounding box center [238, 329] width 209 height 30
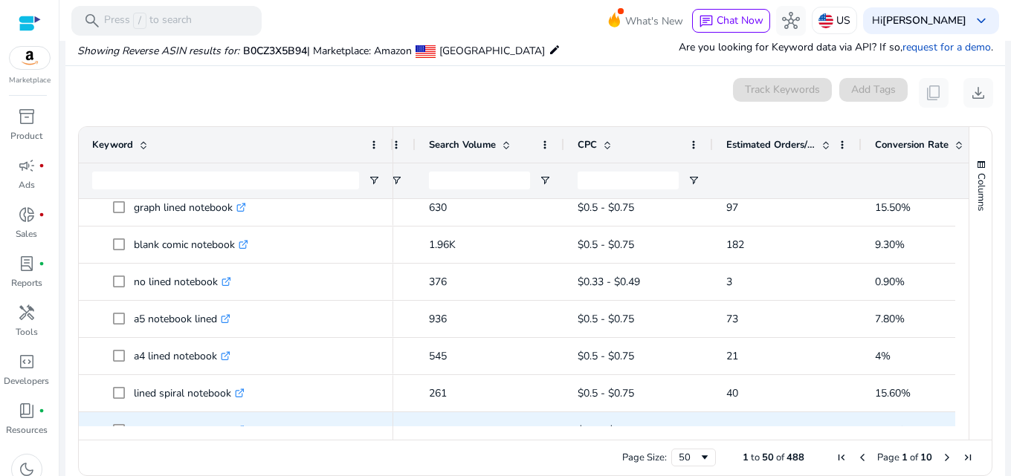
scroll to position [0, 0]
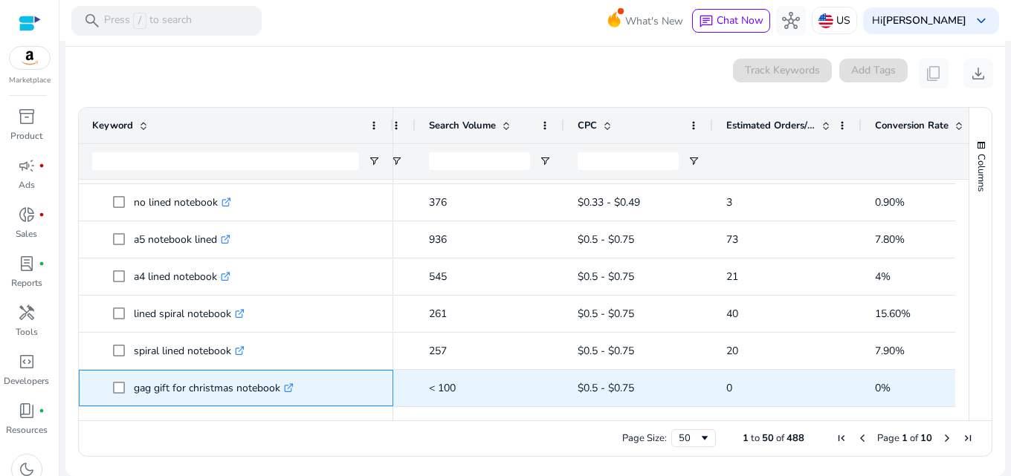
drag, startPoint x: 277, startPoint y: 388, endPoint x: 152, endPoint y: 388, distance: 124.9
click at [152, 388] on p "gag gift for christmas notebook .st0{fill:#2c8af8}" at bounding box center [214, 388] width 160 height 30
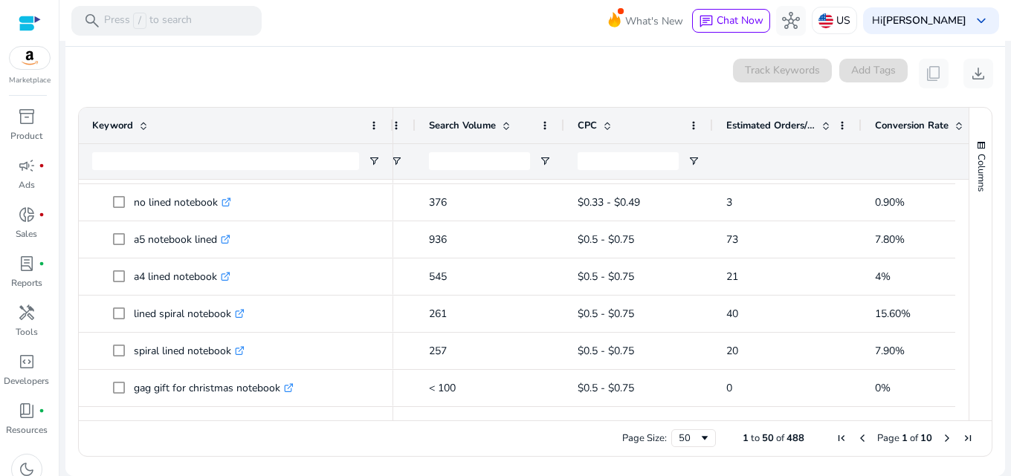
click at [386, 441] on div "Page Size: 50 1 to 50 of 488 Page 1 of 10" at bounding box center [535, 439] width 913 height 36
